Goal: Transaction & Acquisition: Obtain resource

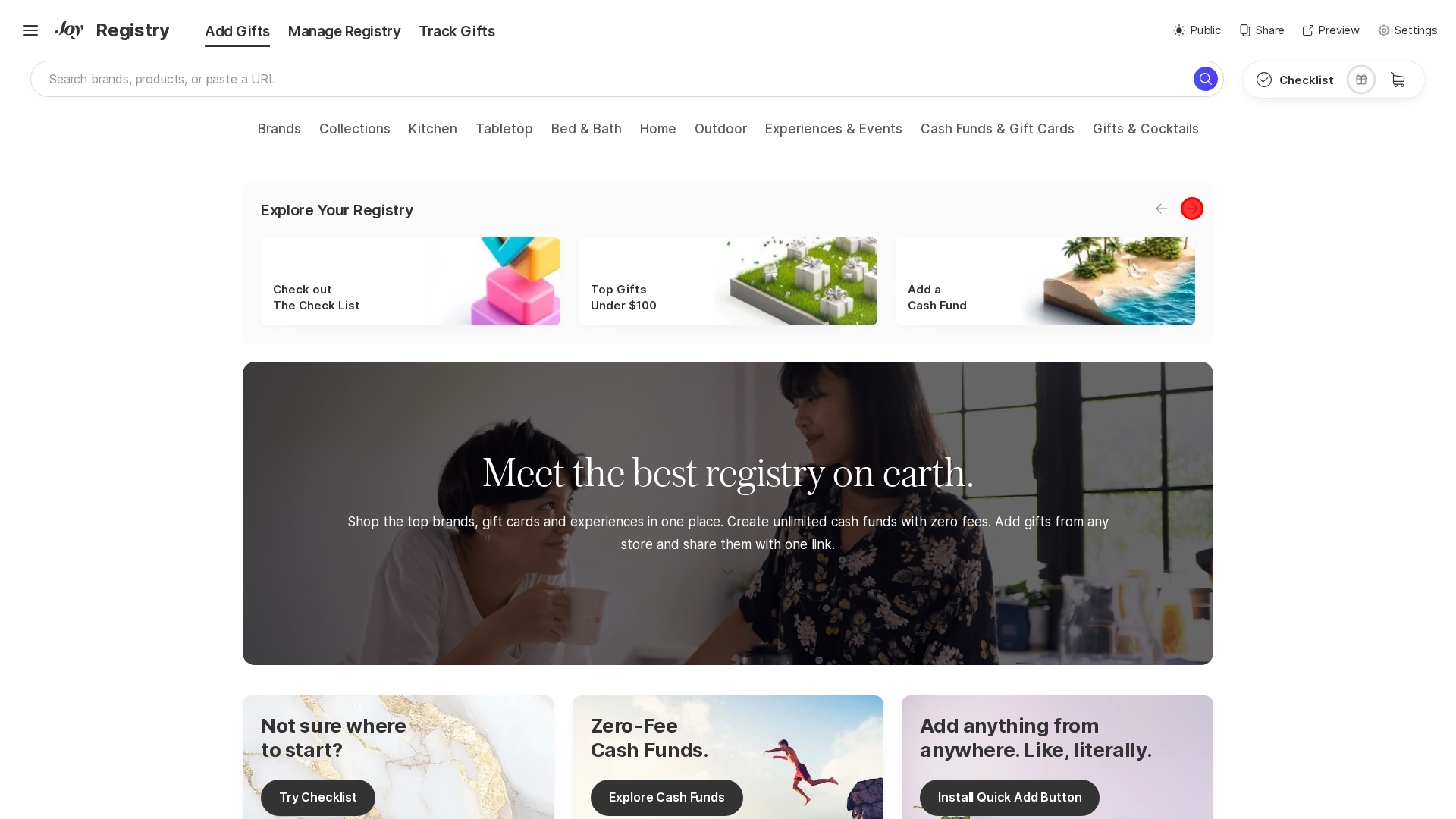
click at [1192, 208] on icon "button" at bounding box center [1192, 208] width 12 height 10
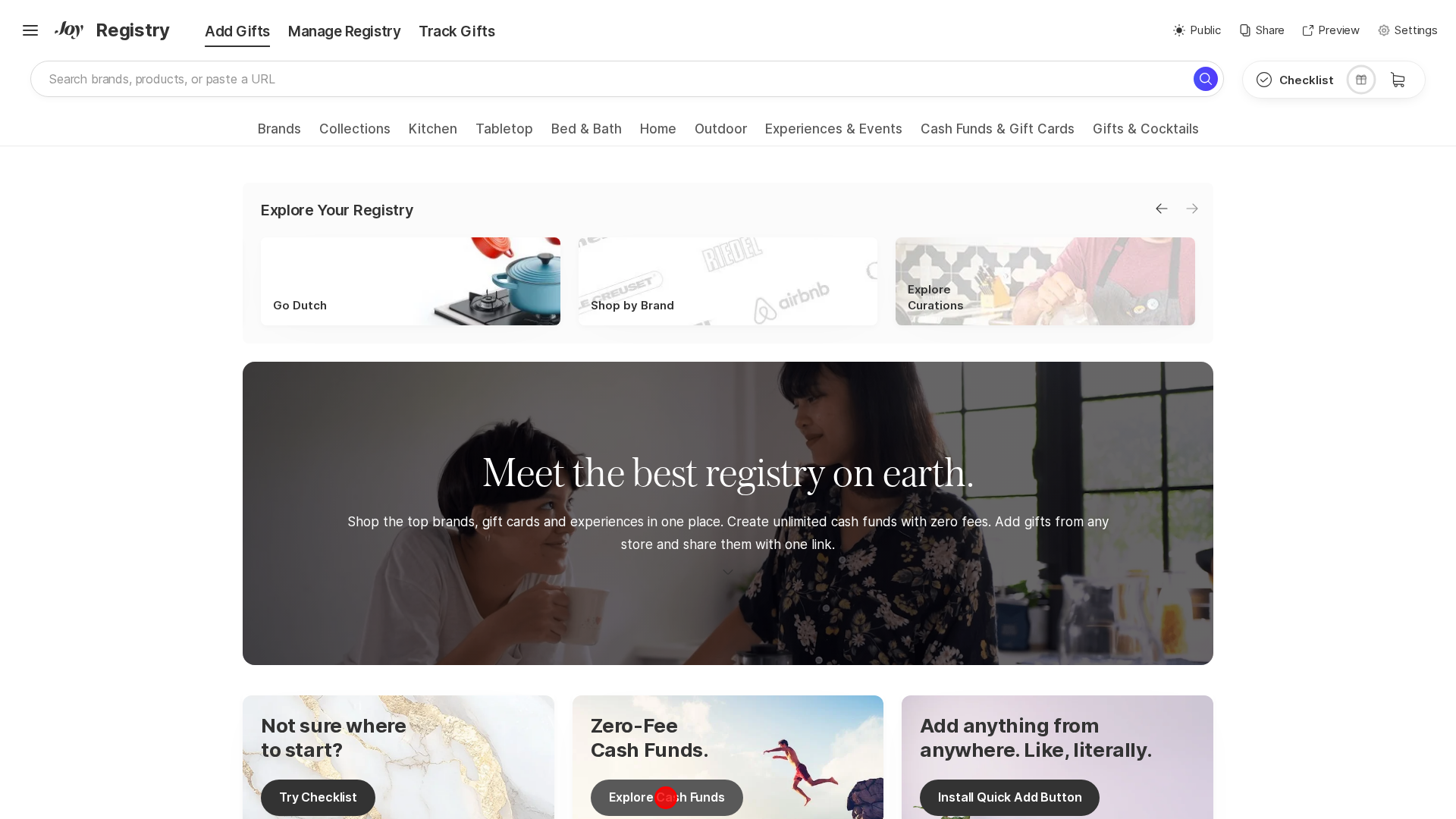
click at [666, 797] on button "Explore Cash Funds" at bounding box center [667, 798] width 153 height 36
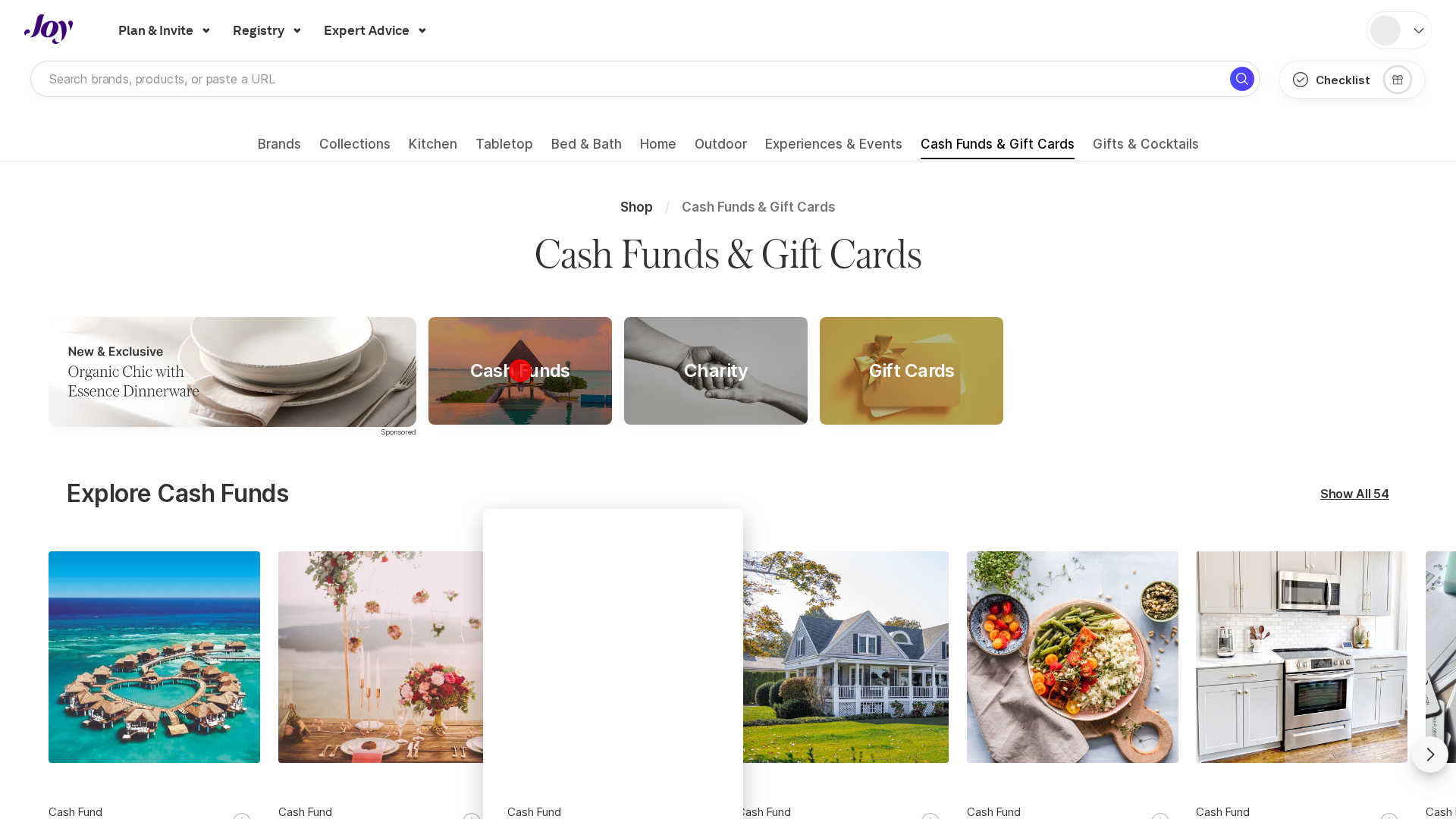
click at [520, 371] on div "Cash Funds" at bounding box center [521, 371] width 136 height 22
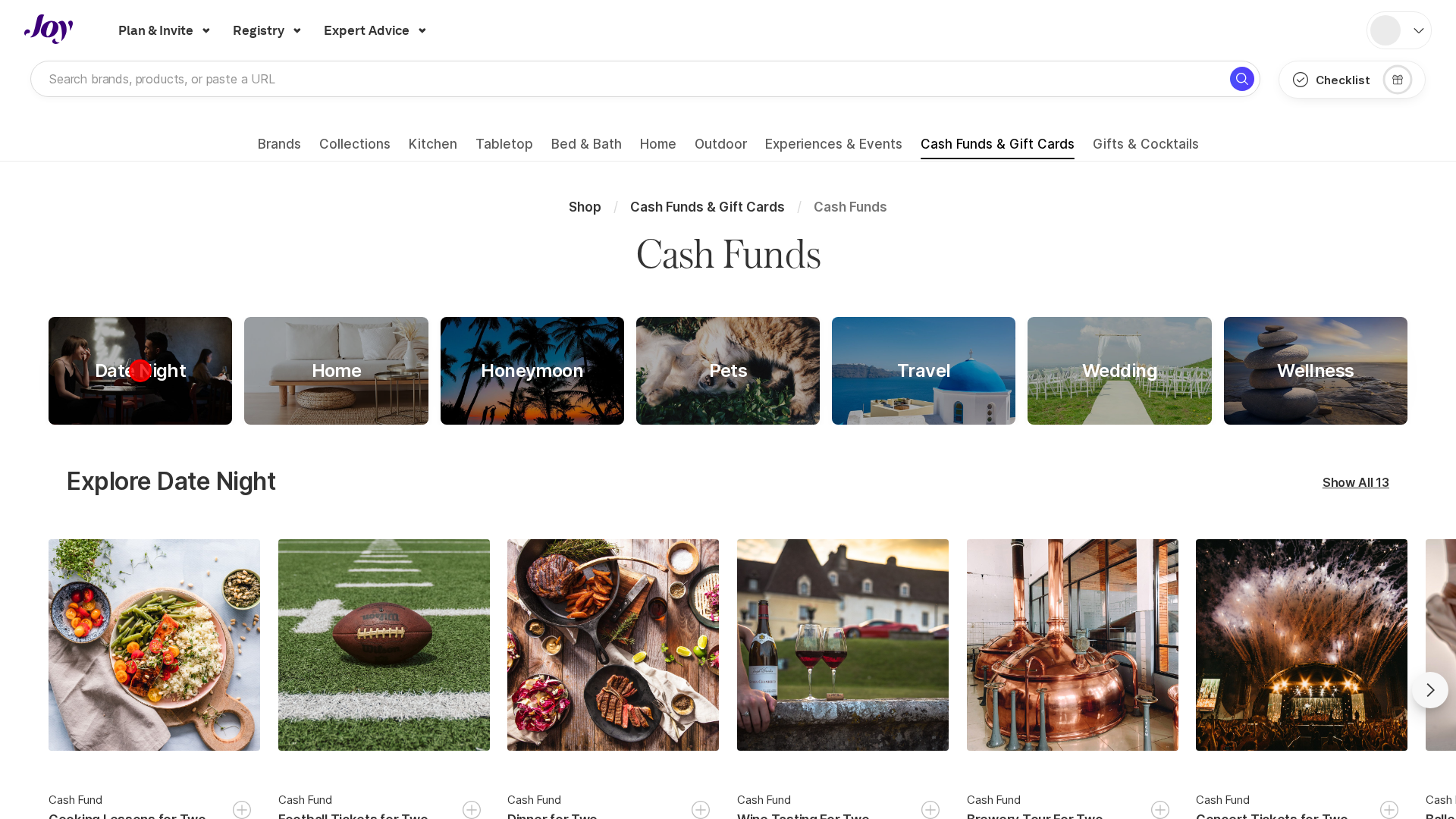
click at [140, 371] on div "Date Night" at bounding box center [140, 371] width 128 height 22
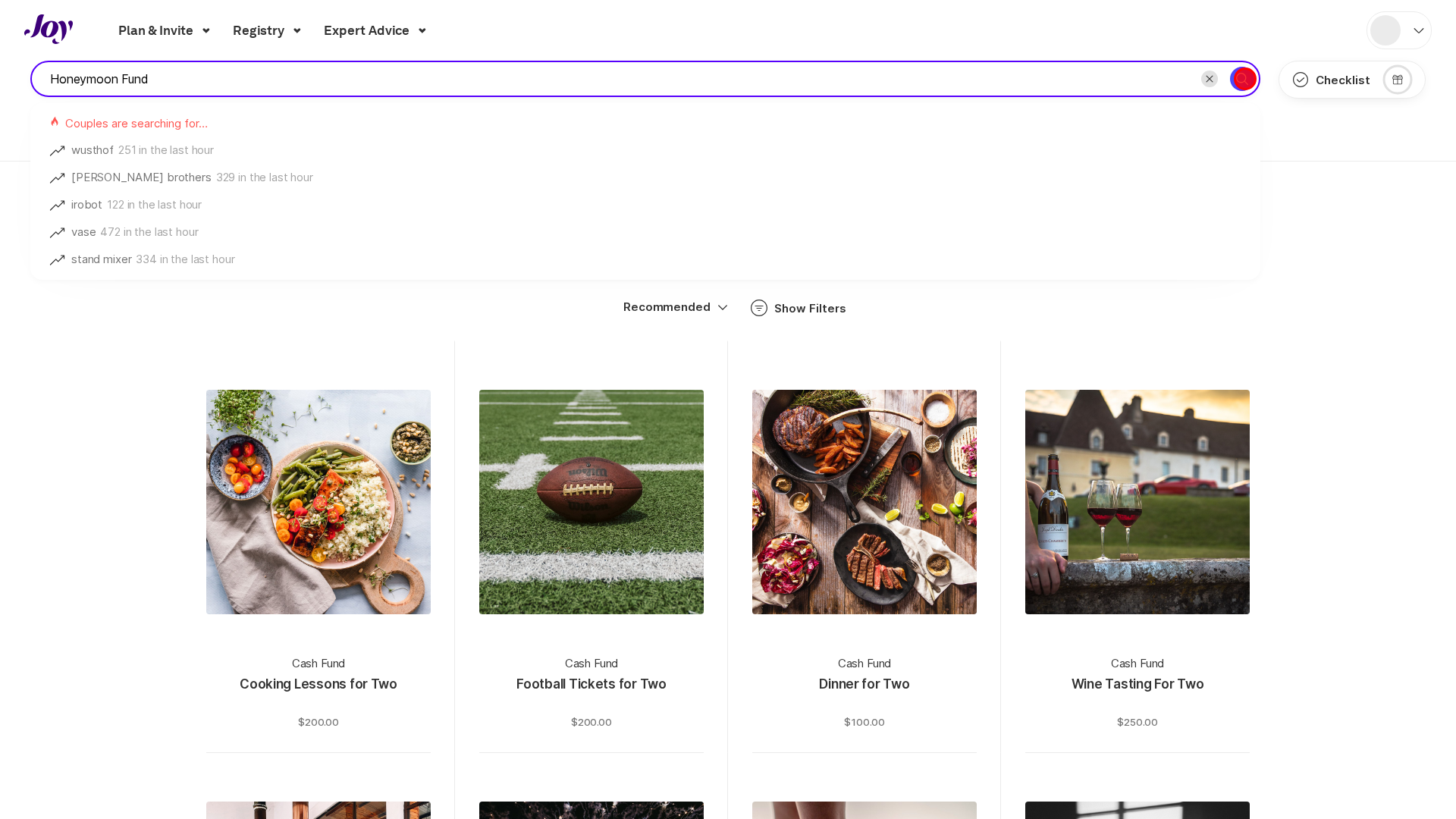
type input "Honeymoon Fund"
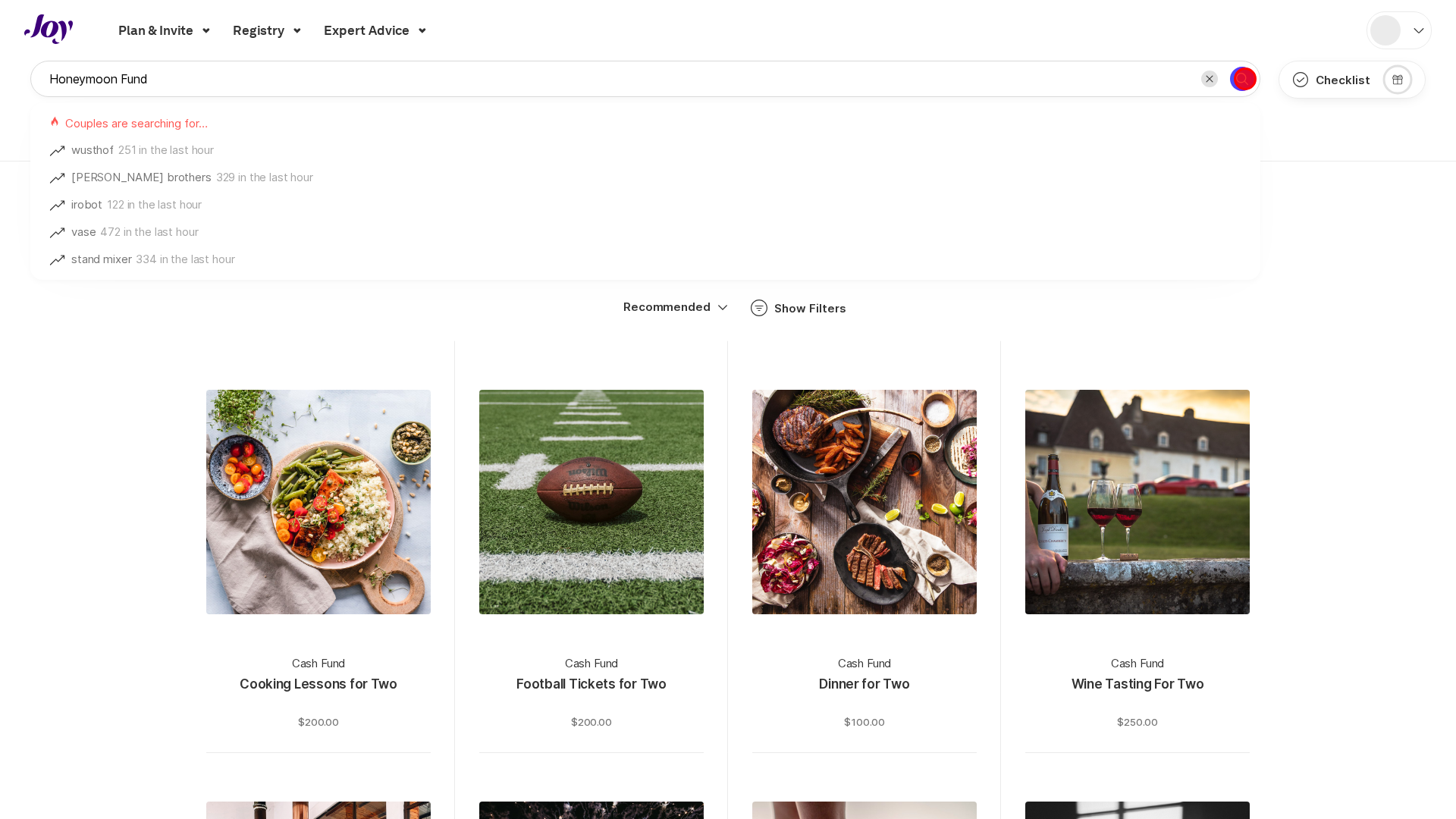
click at [1245, 79] on icon "Search for" at bounding box center [1242, 79] width 18 height 18
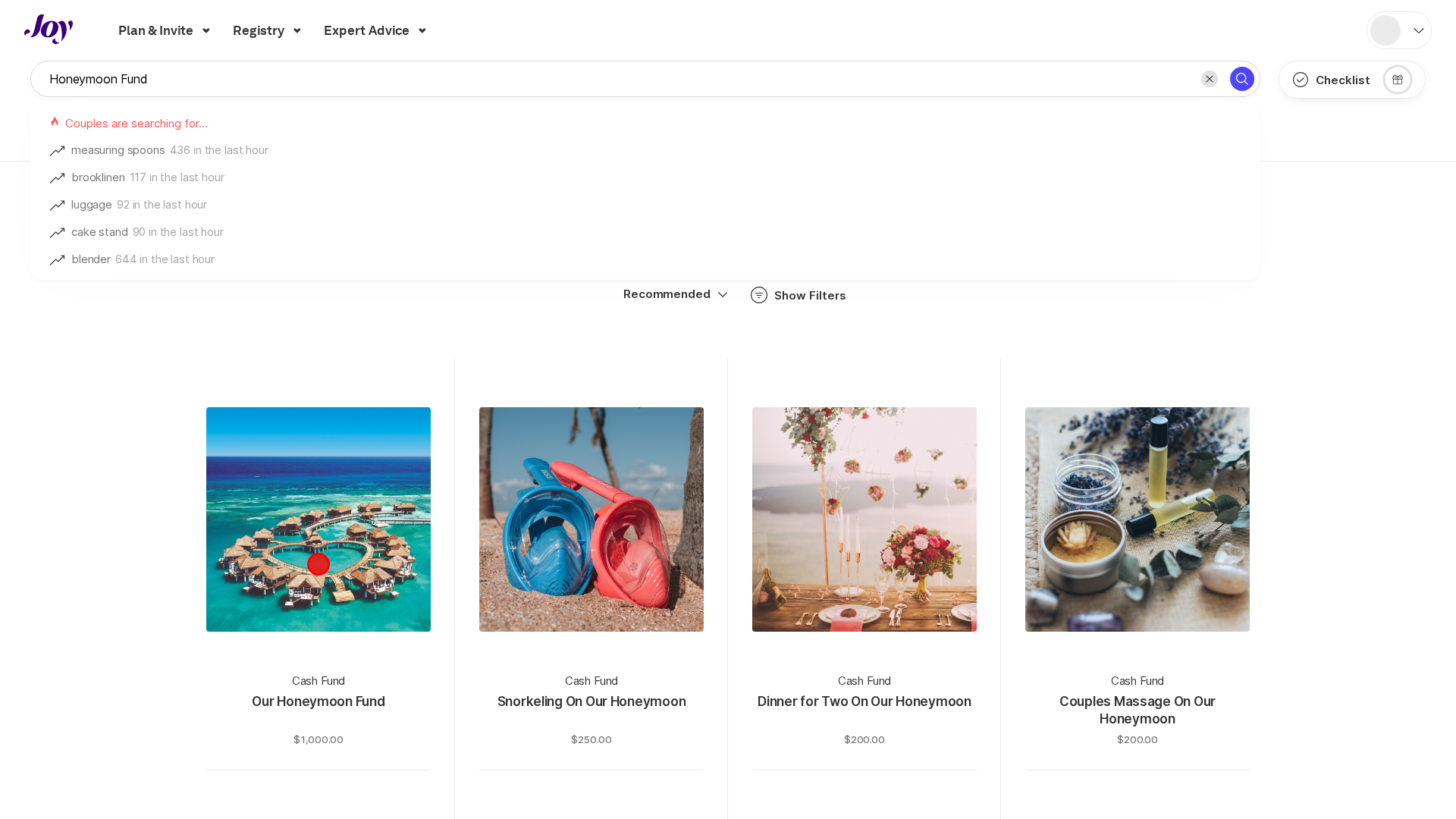
click at [319, 565] on div at bounding box center [319, 519] width 225 height 225
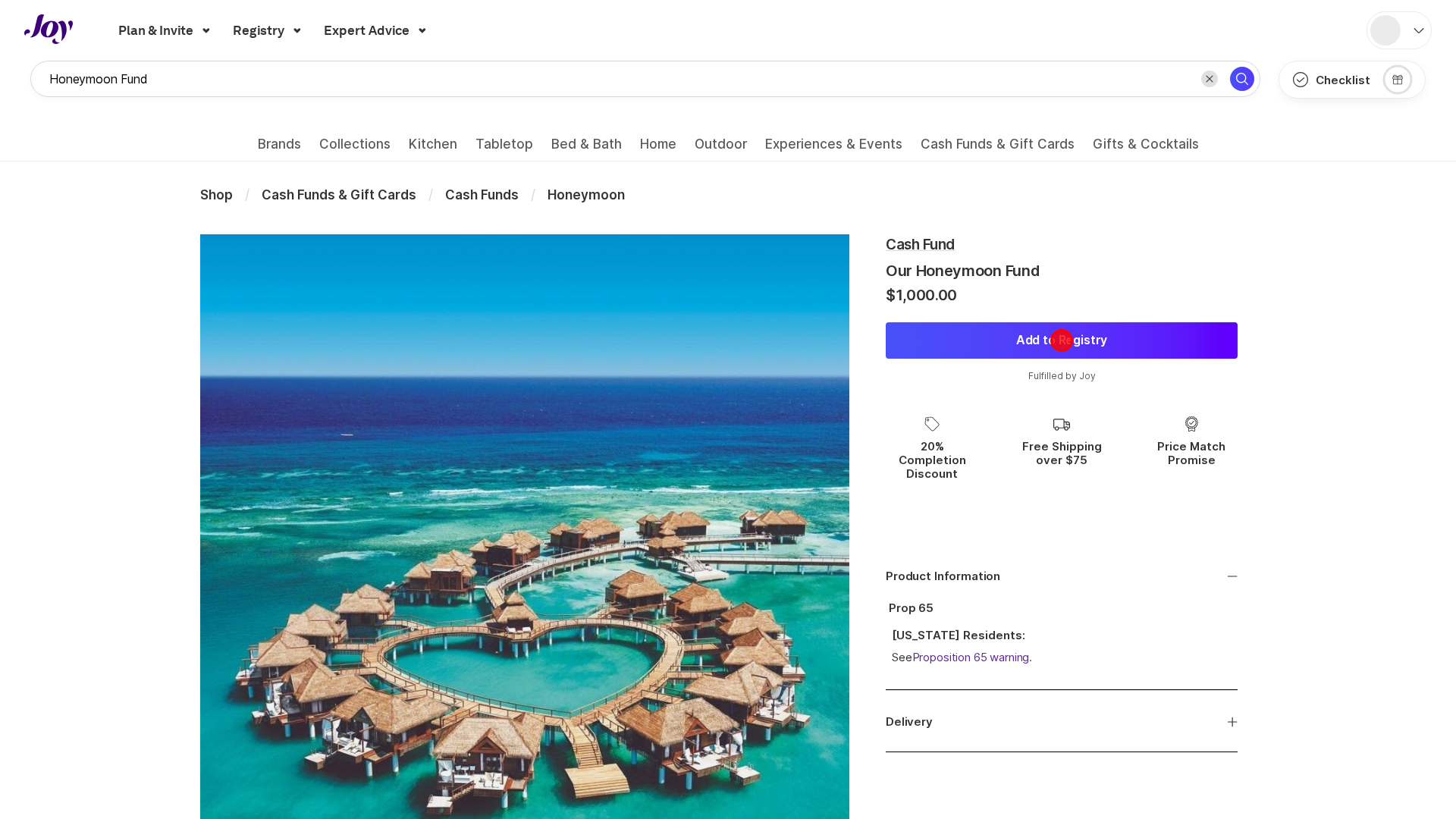
click at [1062, 341] on button "Add to Registry" at bounding box center [1061, 341] width 352 height 36
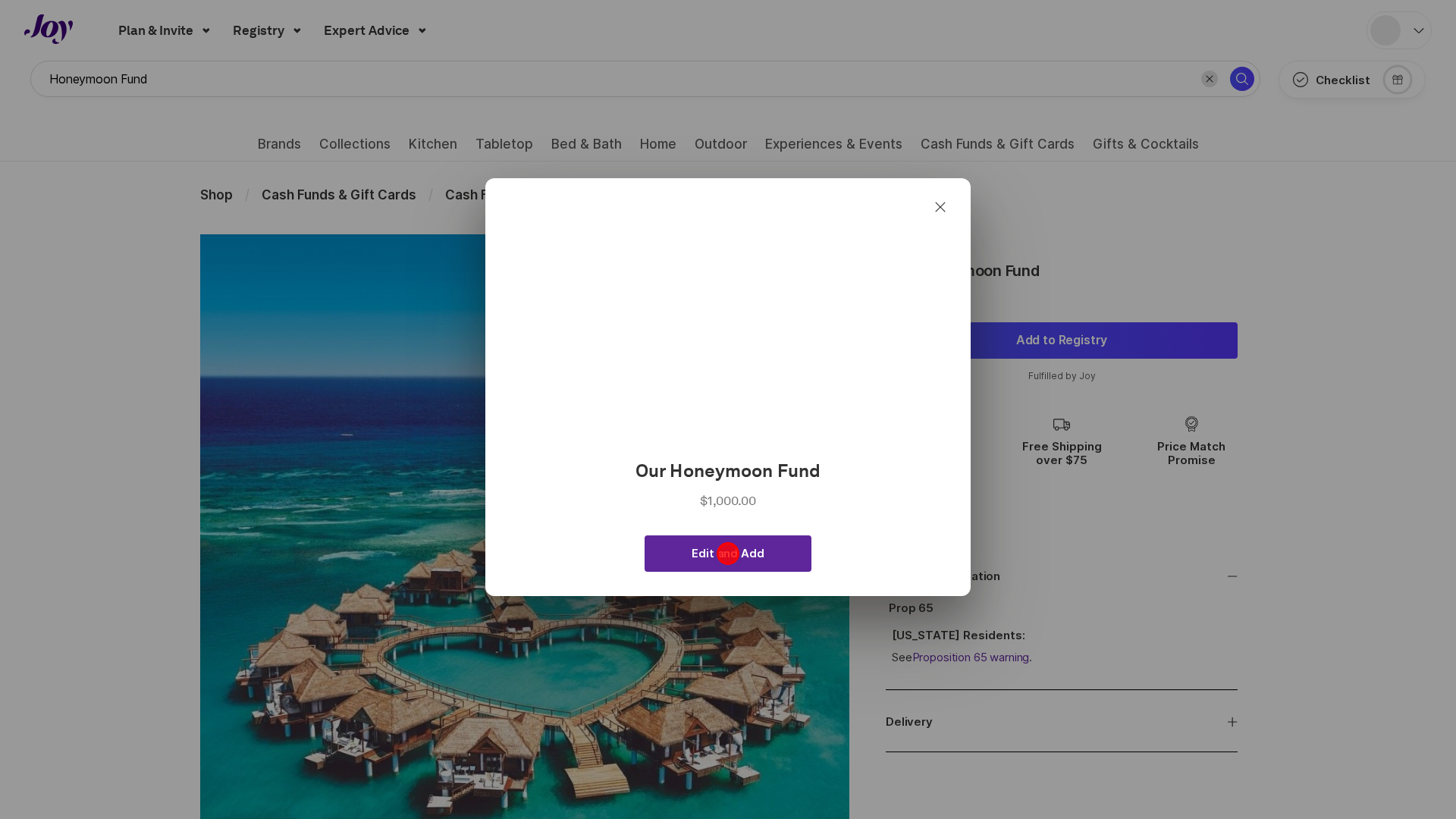
click at [728, 553] on span "Edit and Add" at bounding box center [727, 553] width 72 height 13
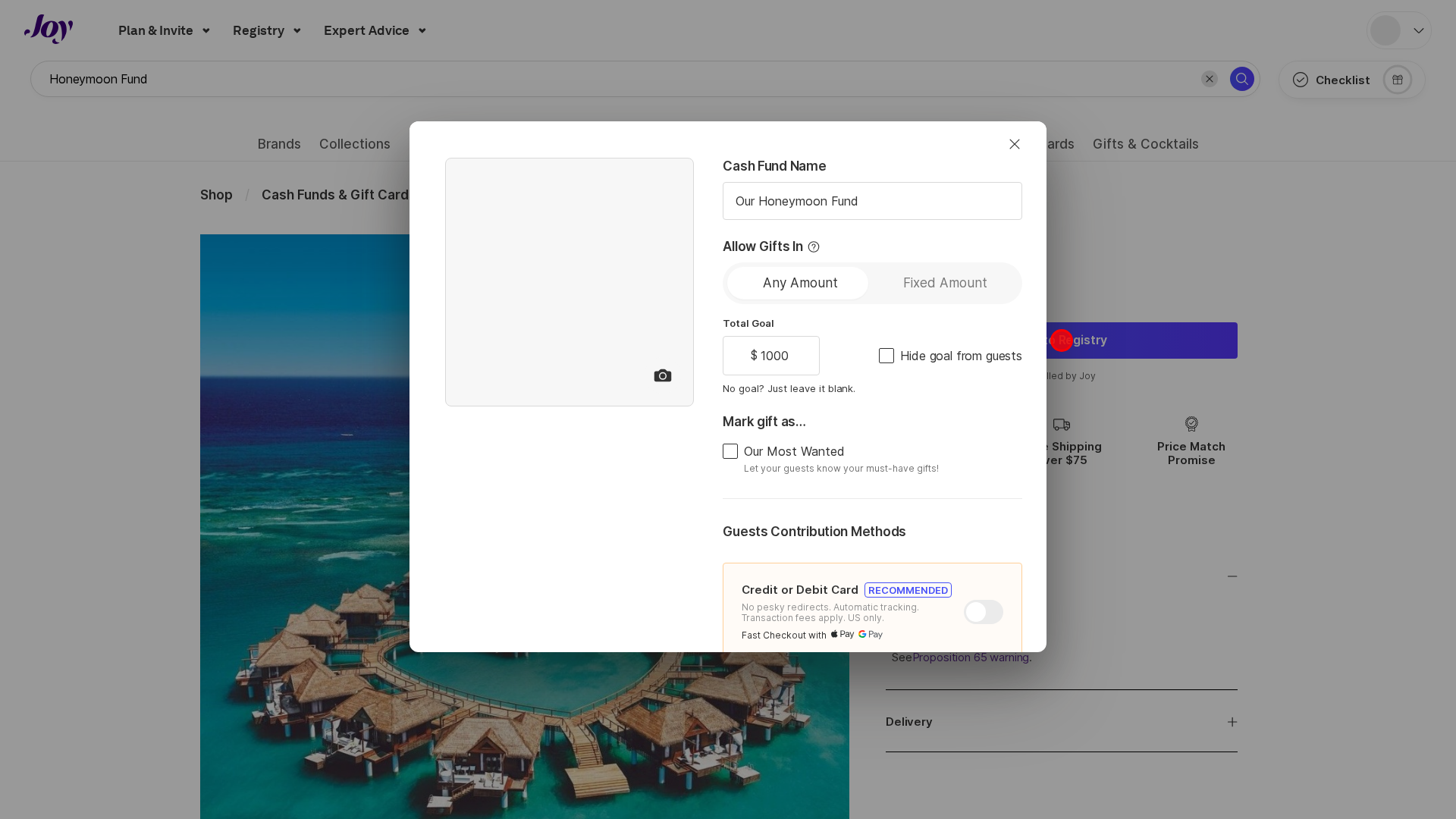
click at [1062, 341] on div "Close Cash Fund Name Our Honeymoon Fund Allow Gifts In Any Amount Fixed Amount …" at bounding box center [728, 409] width 1456 height 819
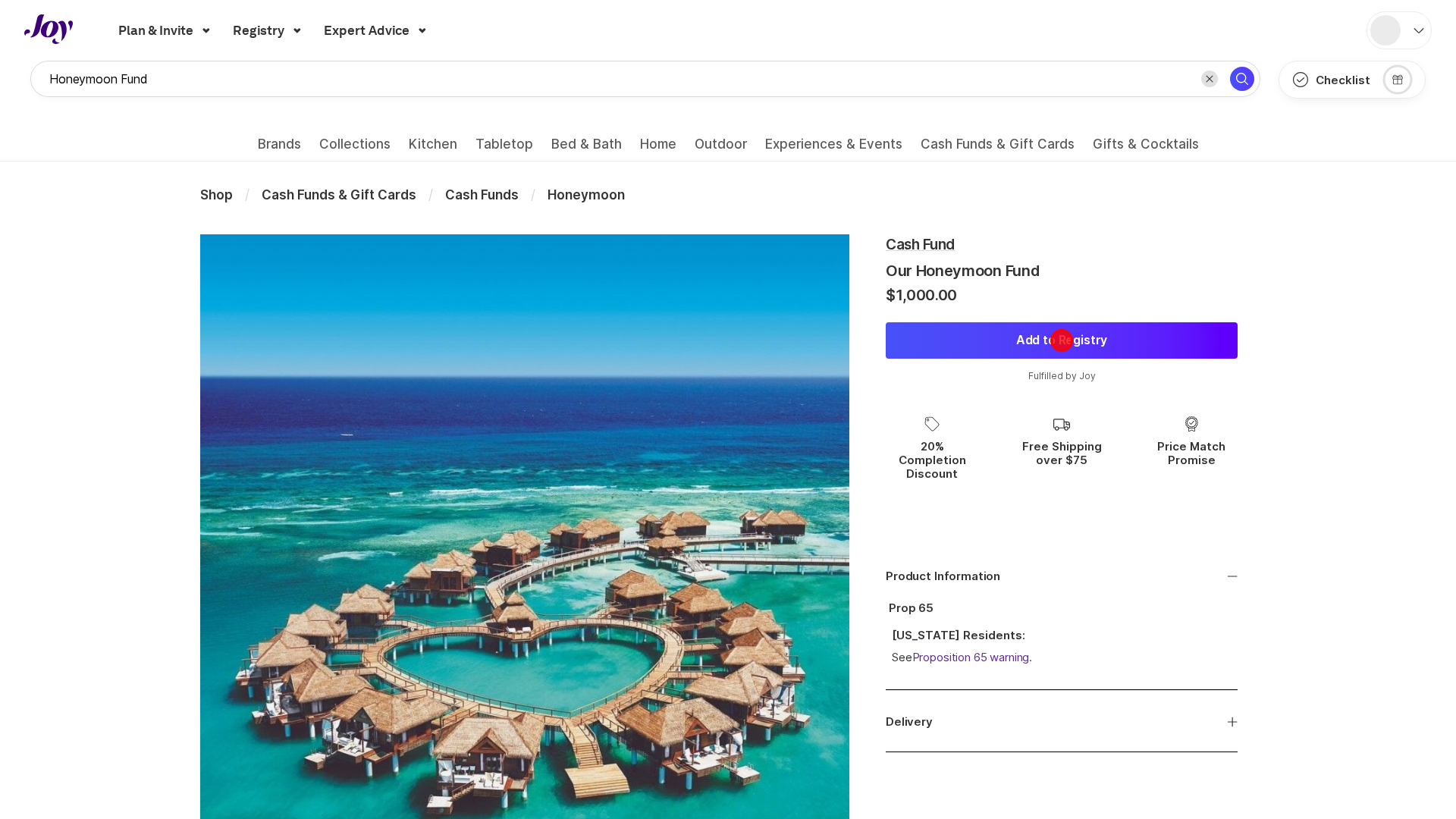
click at [1062, 341] on button "Add to Registry" at bounding box center [1061, 341] width 352 height 36
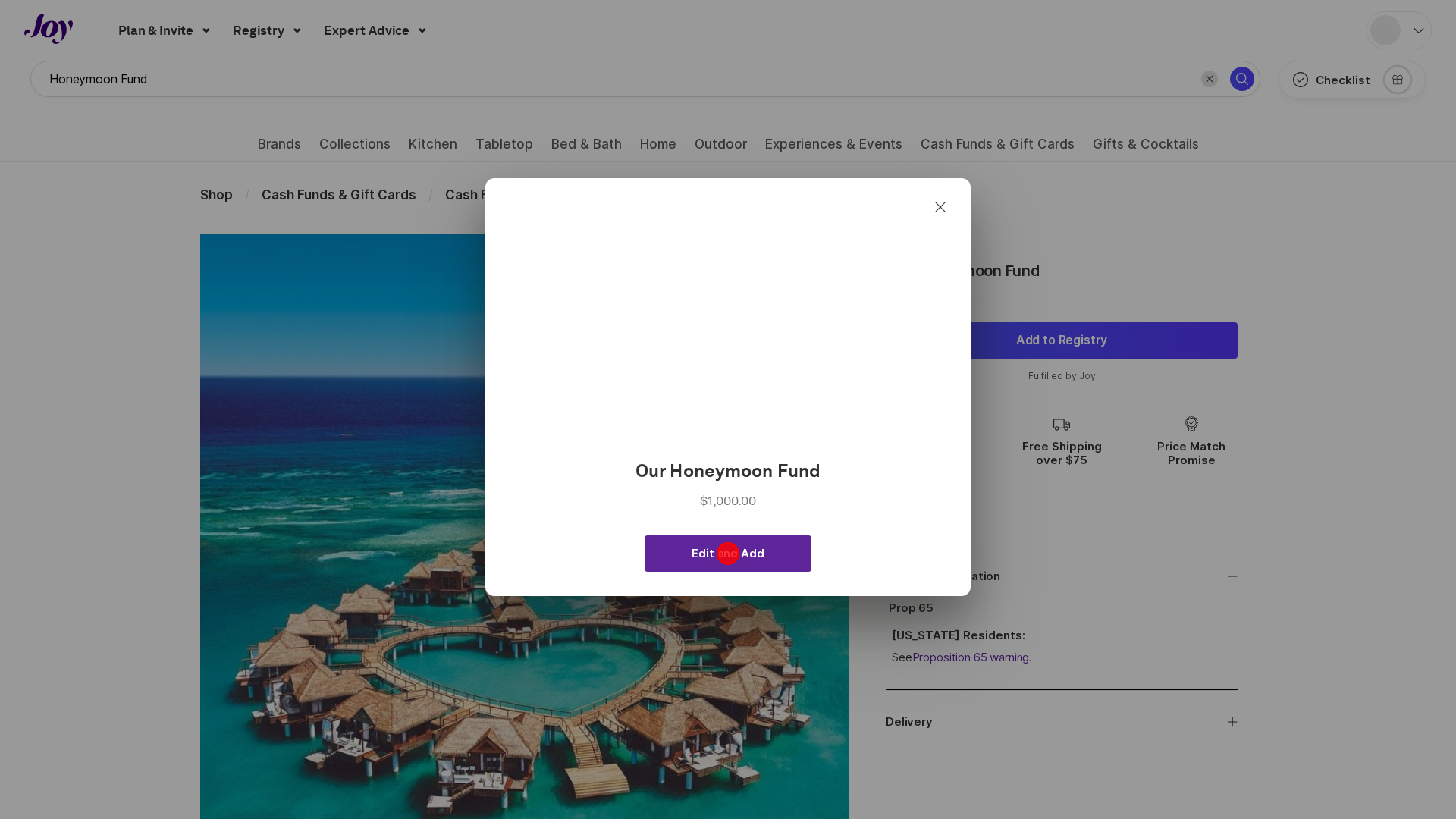
click at [728, 553] on span "Edit and Add" at bounding box center [727, 553] width 72 height 13
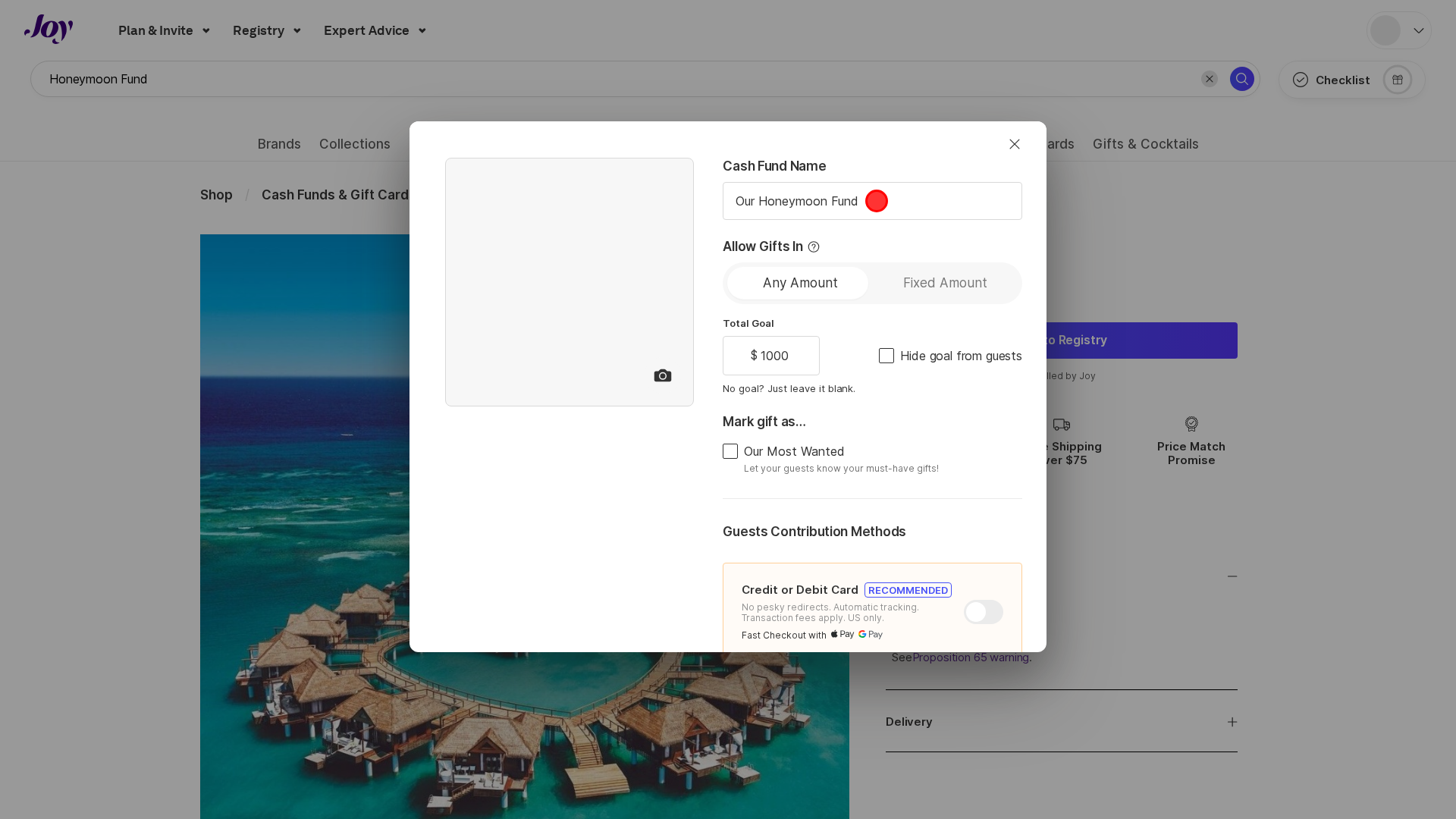
type textarea "x"
type input "Honeymoon Fund"
